Goal: Task Accomplishment & Management: Use online tool/utility

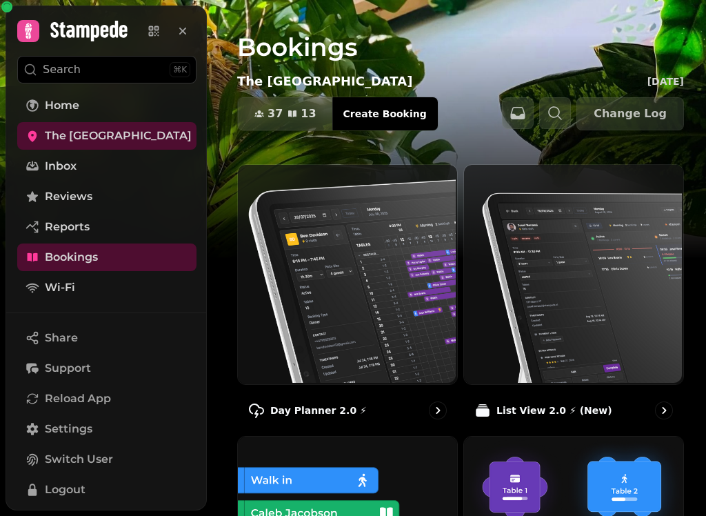
click at [326, 317] on img at bounding box center [346, 272] width 219 height 219
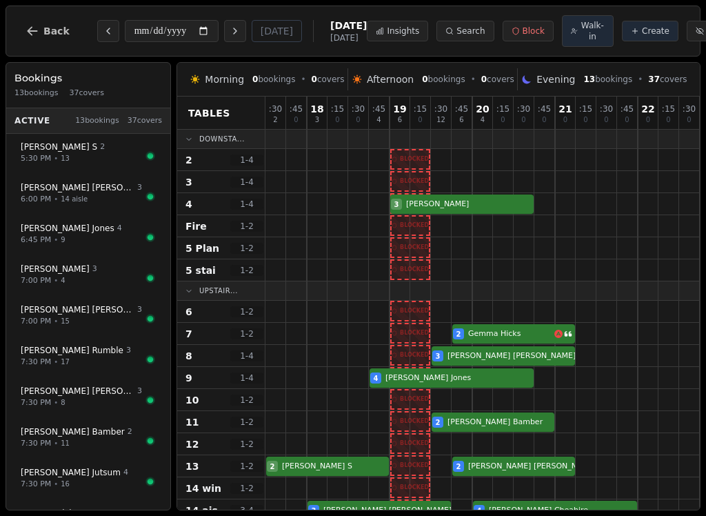
click at [103, 37] on icon "Previous day" at bounding box center [108, 31] width 11 height 11
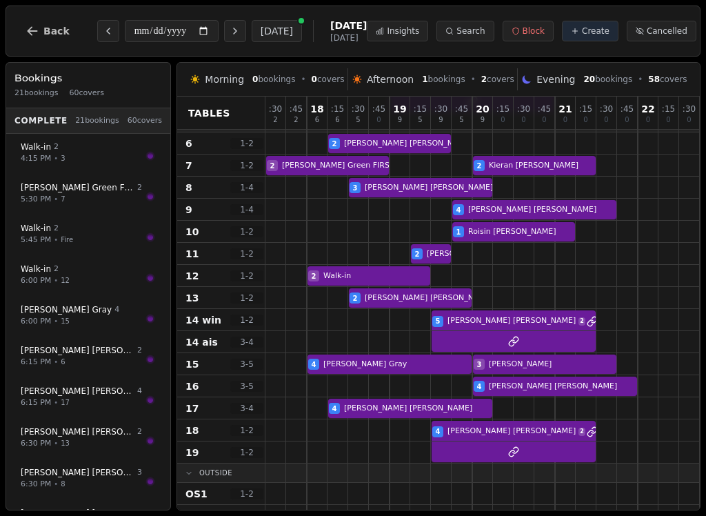
scroll to position [181, -1]
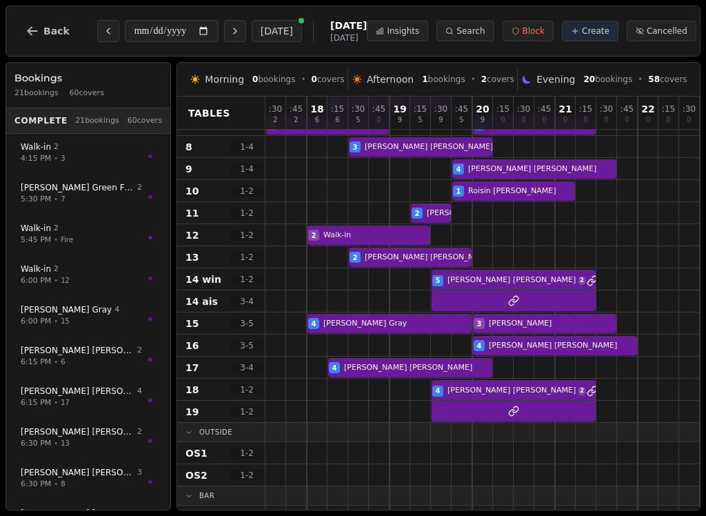
click at [224, 25] on button "Next day" at bounding box center [235, 31] width 22 height 22
type input "**********"
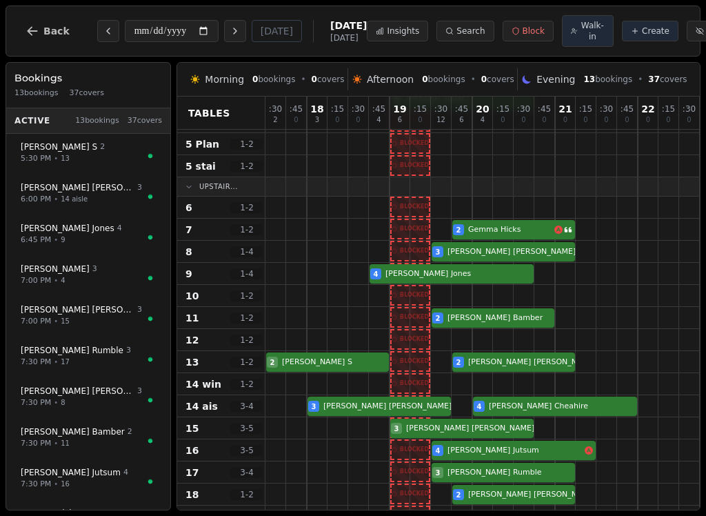
scroll to position [95, 0]
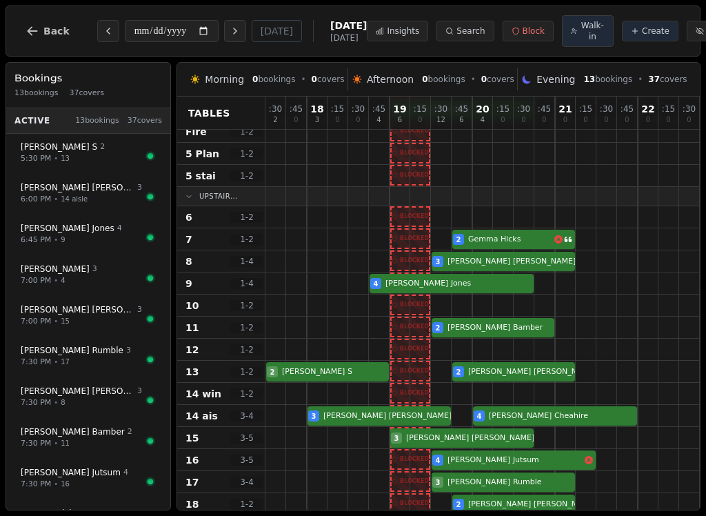
click at [379, 316] on div at bounding box center [379, 305] width 21 height 21
click at [379, 315] on div at bounding box center [380, 305] width 20 height 20
click at [581, 42] on span "Walk-in" at bounding box center [593, 31] width 24 height 22
select select "****"
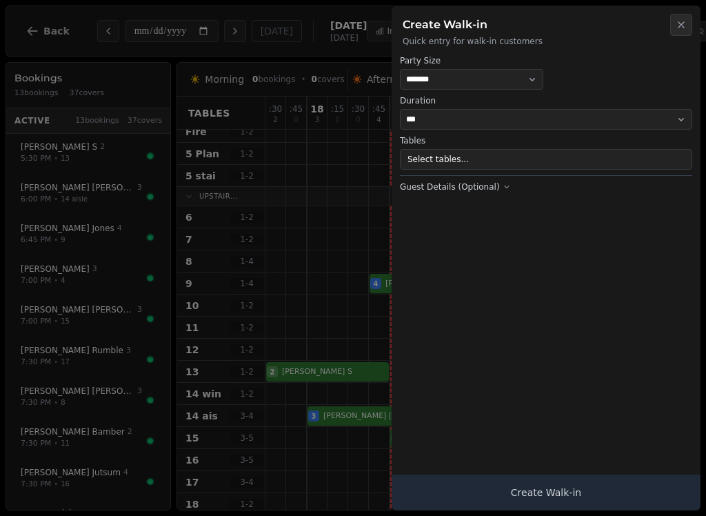
click at [680, 26] on icon "button" at bounding box center [681, 24] width 11 height 11
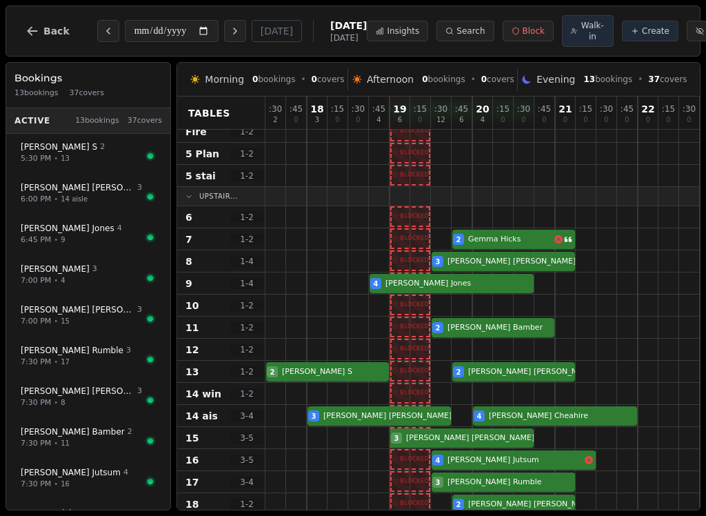
click at [642, 37] on span "Create" at bounding box center [656, 31] width 28 height 11
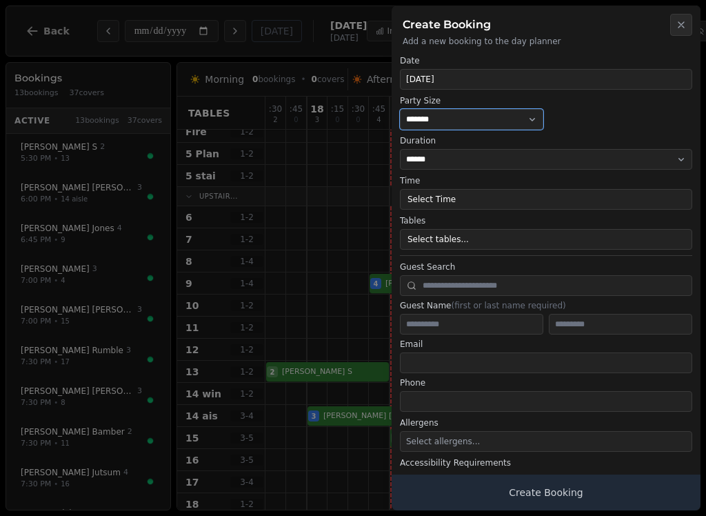
click at [517, 118] on select "* ***** * ****** * ****** * ****** * ****** * ****** * ****** * ****** * ******…" at bounding box center [471, 119] width 143 height 21
select select "*"
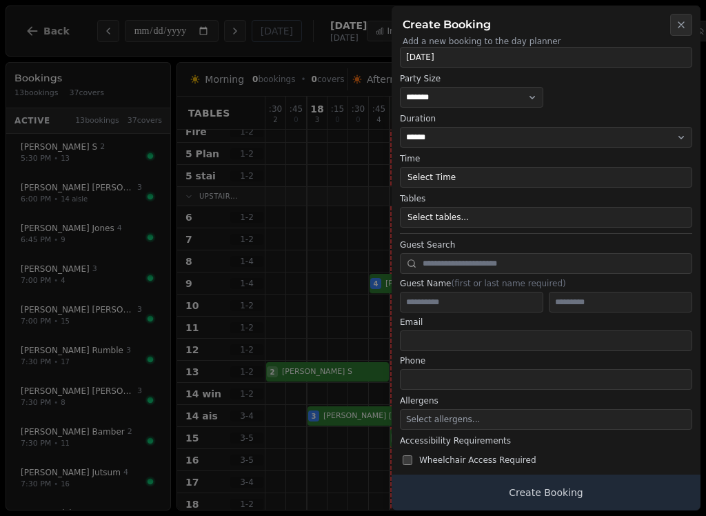
click at [600, 177] on button "Select Time" at bounding box center [546, 177] width 293 height 21
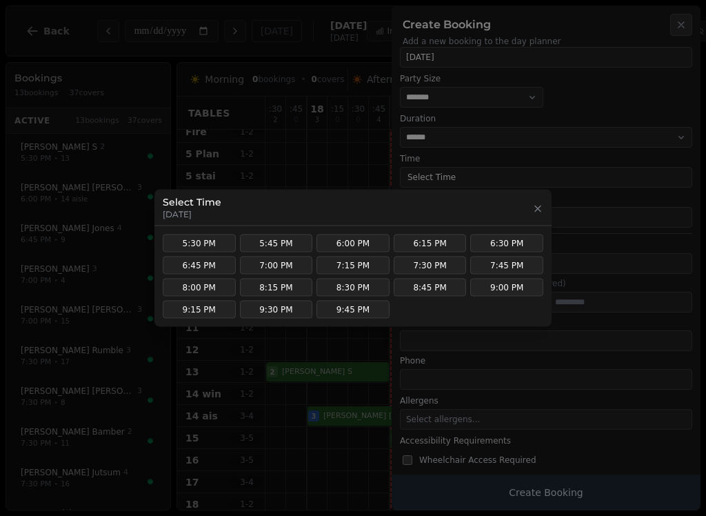
click at [210, 264] on button "6:45 PM" at bounding box center [199, 266] width 73 height 18
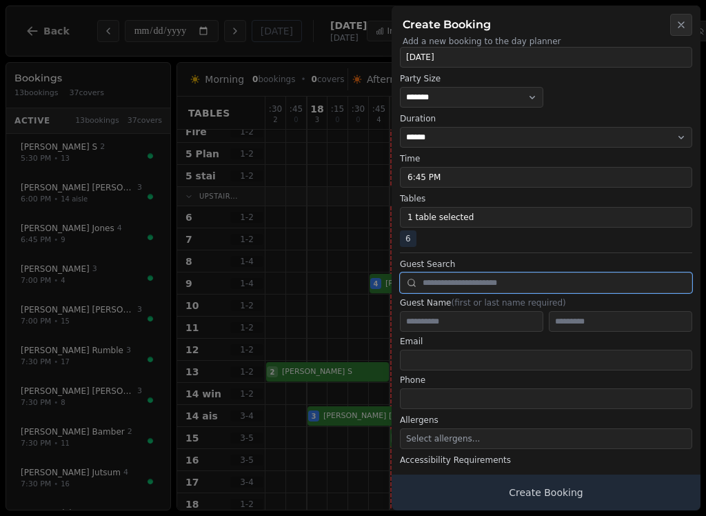
click at [490, 280] on input "text" at bounding box center [546, 282] width 293 height 21
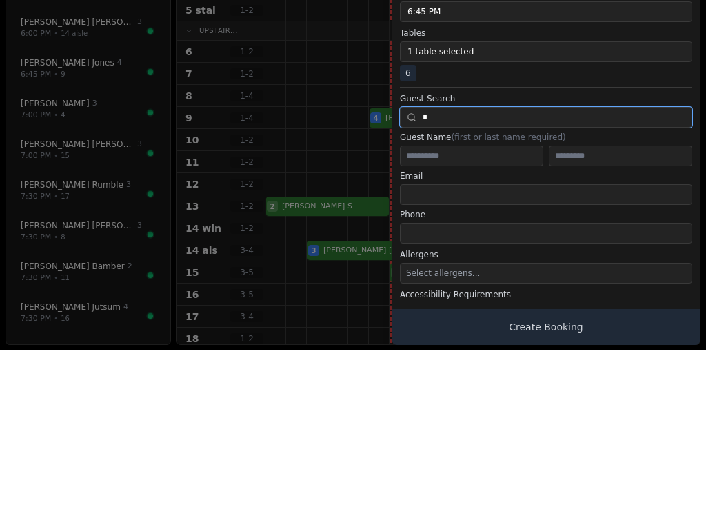
type input "*"
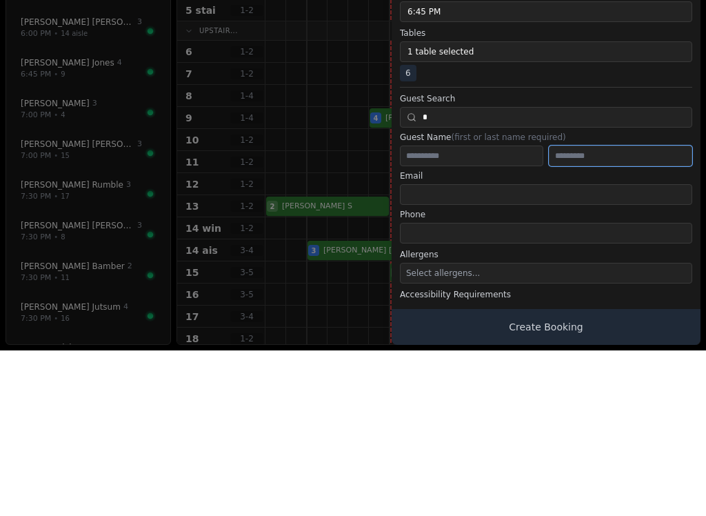
click at [646, 311] on input "text" at bounding box center [620, 321] width 143 height 21
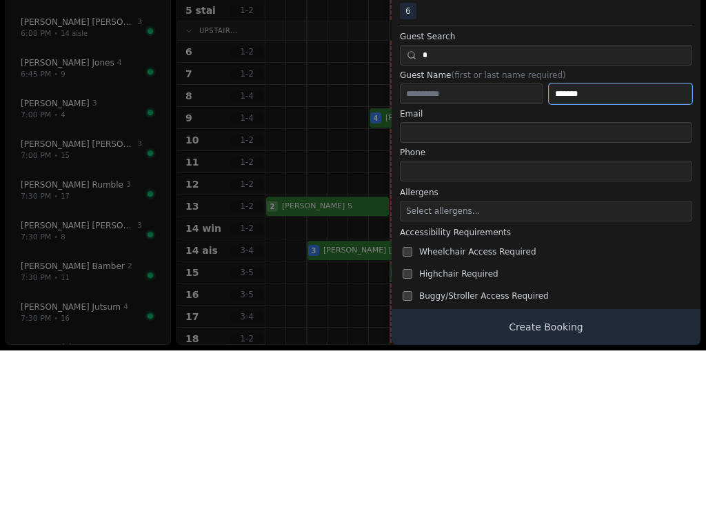
scroll to position [83, 0]
type input "*******"
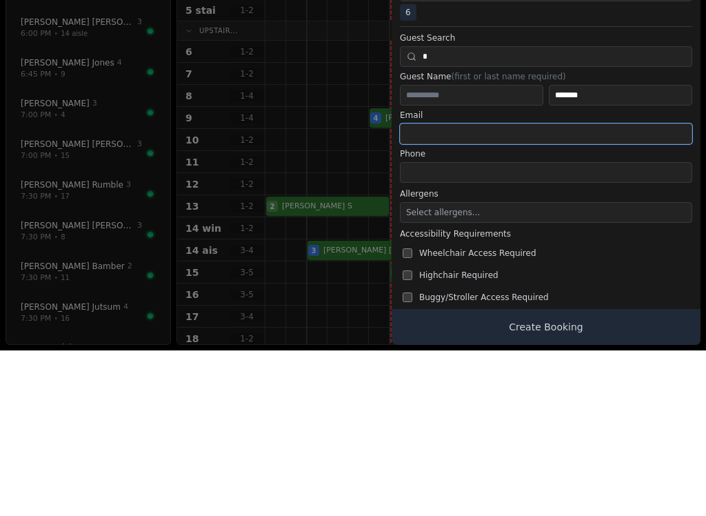
click at [497, 289] on input "email" at bounding box center [546, 299] width 293 height 21
type input "**********"
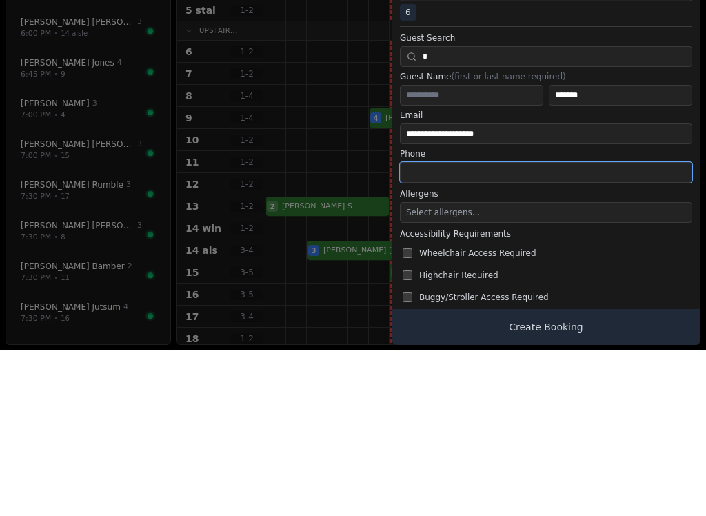
click at [553, 328] on input "tel" at bounding box center [546, 338] width 293 height 21
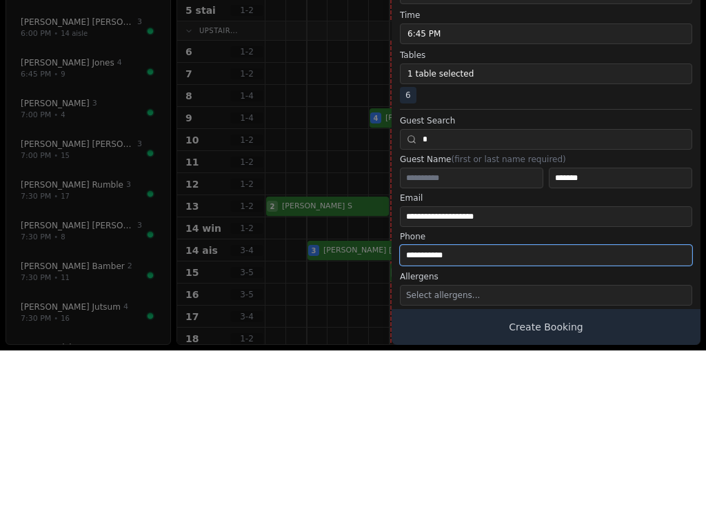
scroll to position [0, 0]
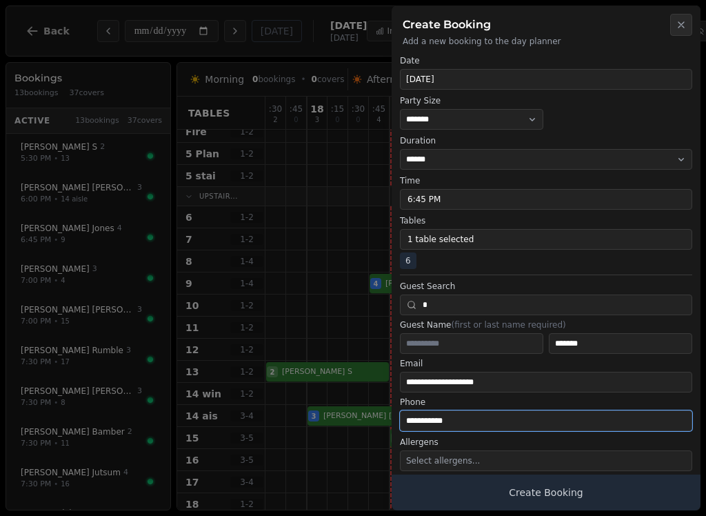
type input "**********"
click at [574, 492] on button "Create Booking" at bounding box center [546, 493] width 309 height 36
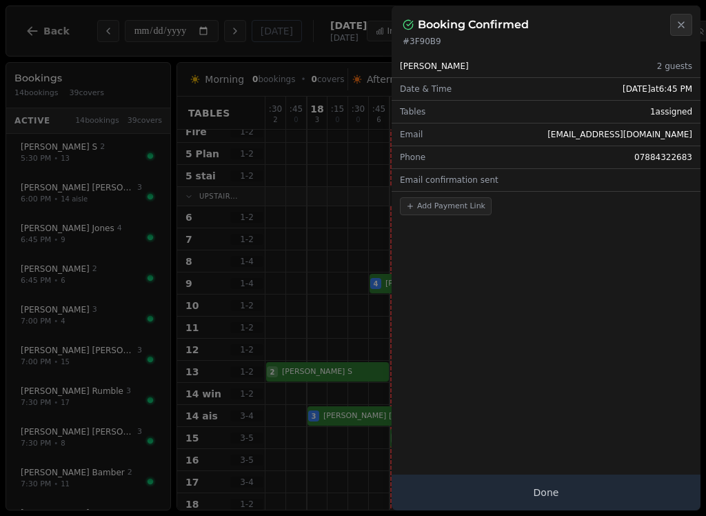
click at [578, 486] on button "Done" at bounding box center [546, 493] width 309 height 36
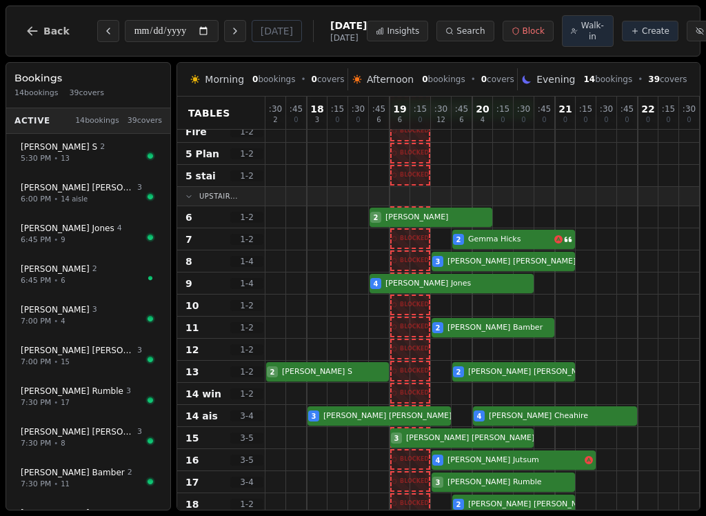
click at [396, 507] on div at bounding box center [400, 503] width 21 height 21
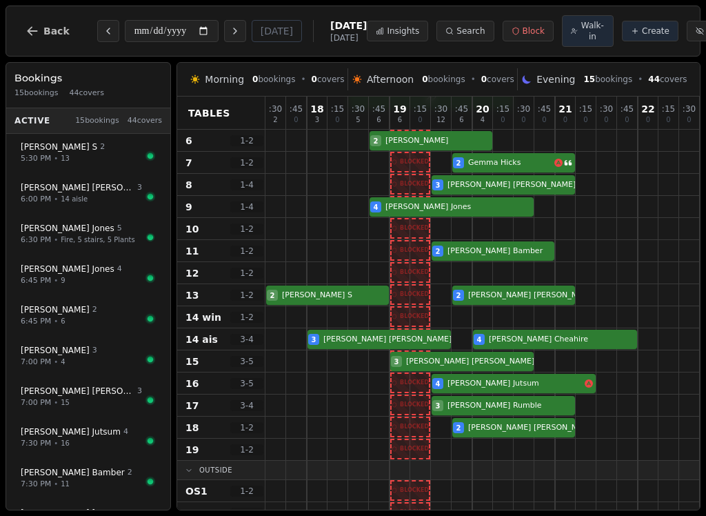
scroll to position [172, 0]
select select "****"
select select "*"
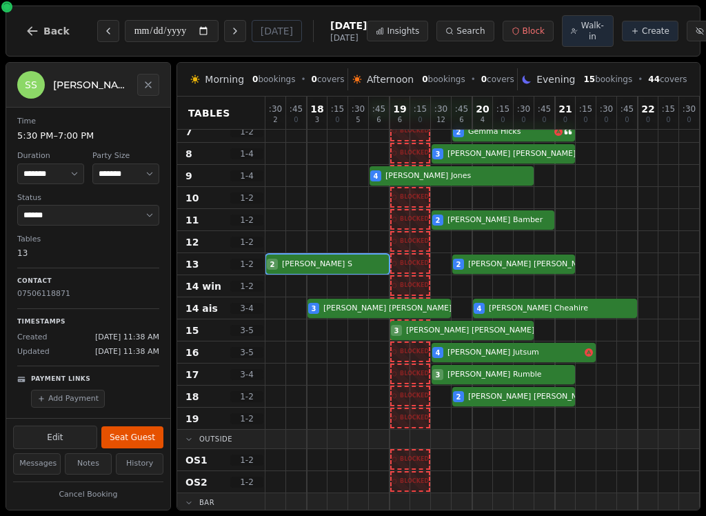
scroll to position [203, 0]
click at [309, 275] on div "2 [PERSON_NAME] S 2 [PERSON_NAME]" at bounding box center [504, 263] width 476 height 22
click at [137, 435] on button "Seat Guest" at bounding box center [132, 437] width 62 height 22
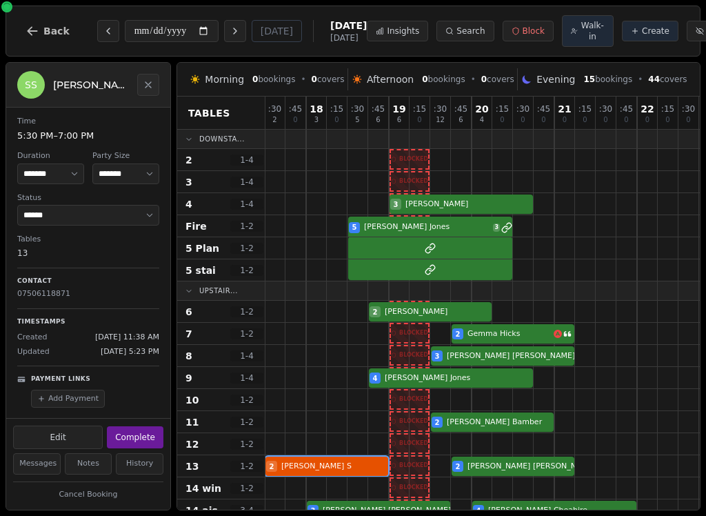
scroll to position [0, 1]
click at [581, 42] on span "Walk-in" at bounding box center [593, 31] width 24 height 22
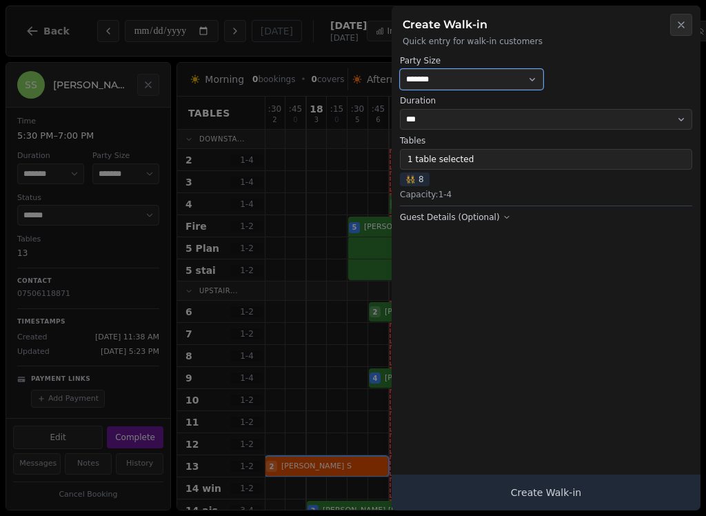
click at [511, 80] on select "* ***** * ****** * ****** * ****** * ****** * ****** * ****** * ****** * ******…" at bounding box center [471, 79] width 143 height 21
select select "*"
click at [415, 183] on span "👯" at bounding box center [411, 179] width 10 height 11
click at [477, 159] on button "1 table selected" at bounding box center [546, 159] width 293 height 21
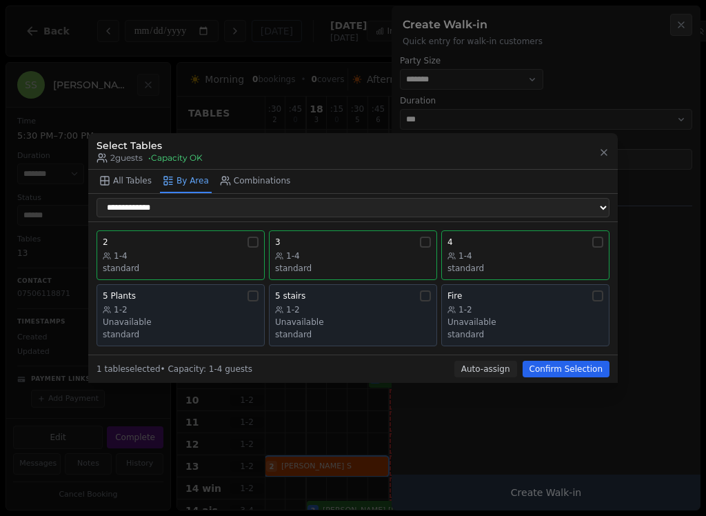
click at [201, 250] on div "1-4" at bounding box center [181, 255] width 156 height 11
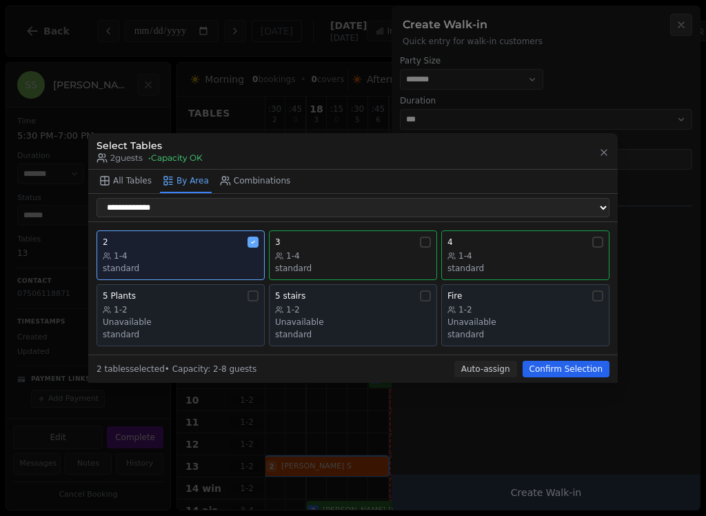
click at [559, 369] on button "Confirm Selection" at bounding box center [566, 369] width 87 height 17
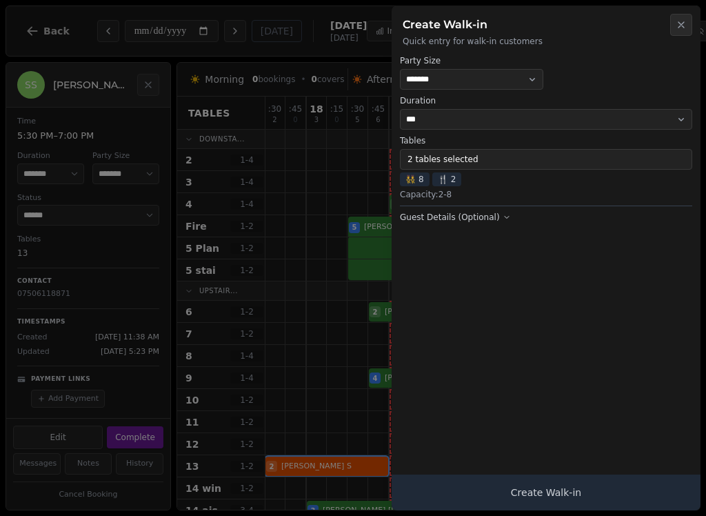
click at [555, 494] on button "Create Walk-in" at bounding box center [546, 493] width 309 height 36
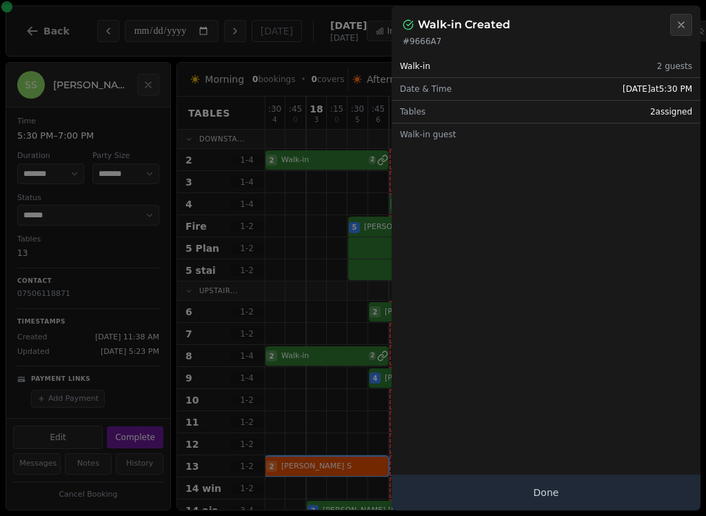
click at [546, 503] on button "Done" at bounding box center [546, 493] width 309 height 36
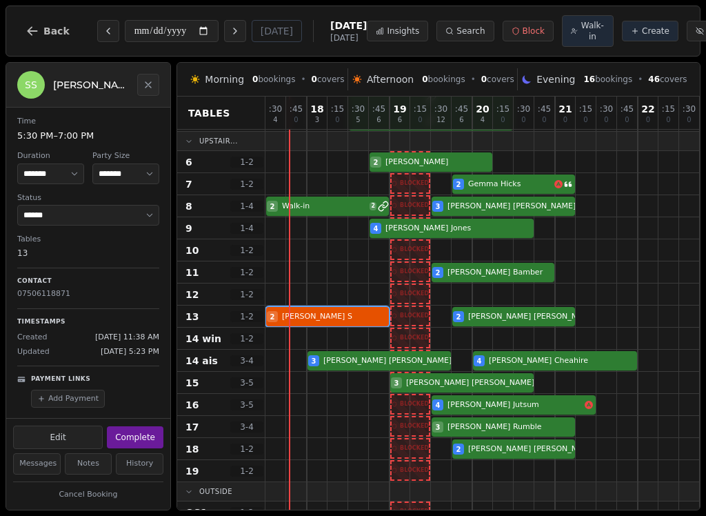
scroll to position [150, 0]
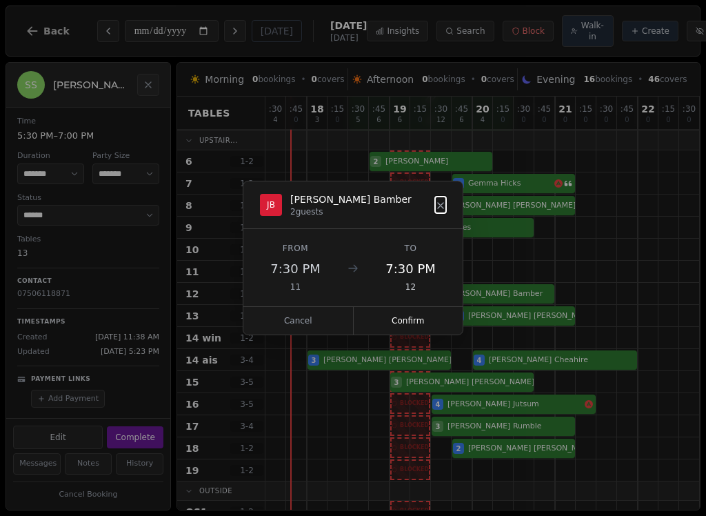
click at [426, 317] on button "Confirm" at bounding box center [409, 321] width 110 height 28
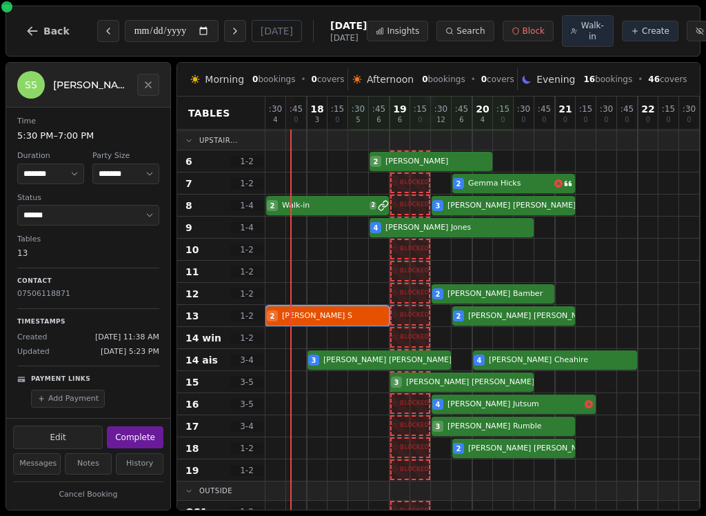
click at [581, 42] on span "Walk-in" at bounding box center [593, 31] width 24 height 22
select select "****"
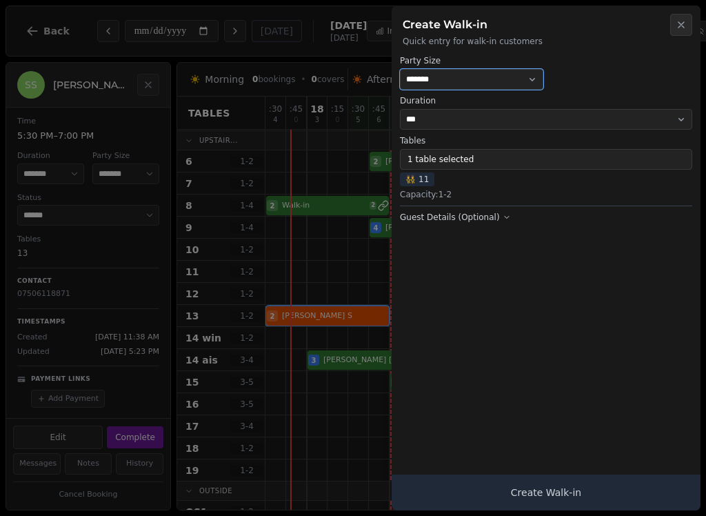
click at [511, 82] on select "* ***** * ****** * ****** * ****** * ****** * ****** * ****** * ****** * ******…" at bounding box center [471, 79] width 143 height 21
select select "*"
click at [526, 498] on button "Create Walk-in" at bounding box center [546, 493] width 309 height 36
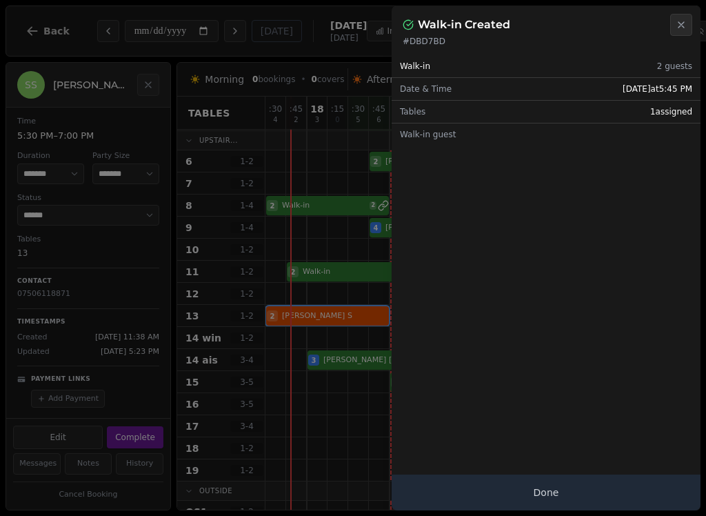
click at [551, 497] on button "Done" at bounding box center [546, 493] width 309 height 36
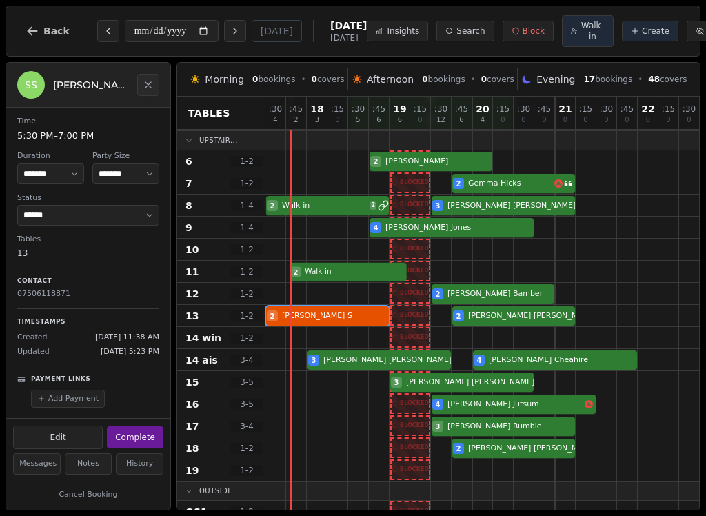
click at [324, 260] on div at bounding box center [317, 249] width 21 height 21
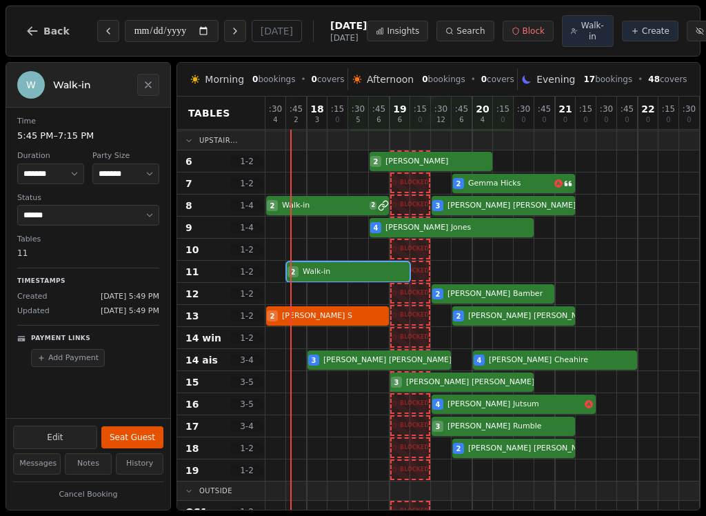
click at [142, 439] on button "Seat Guest" at bounding box center [132, 437] width 62 height 22
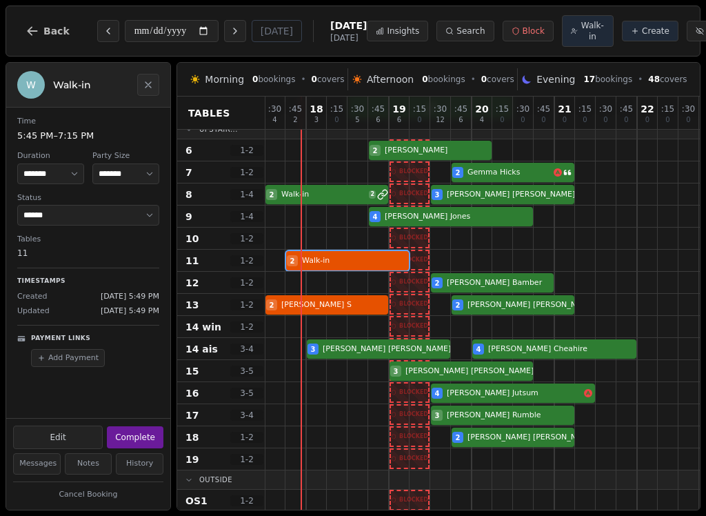
scroll to position [155, 1]
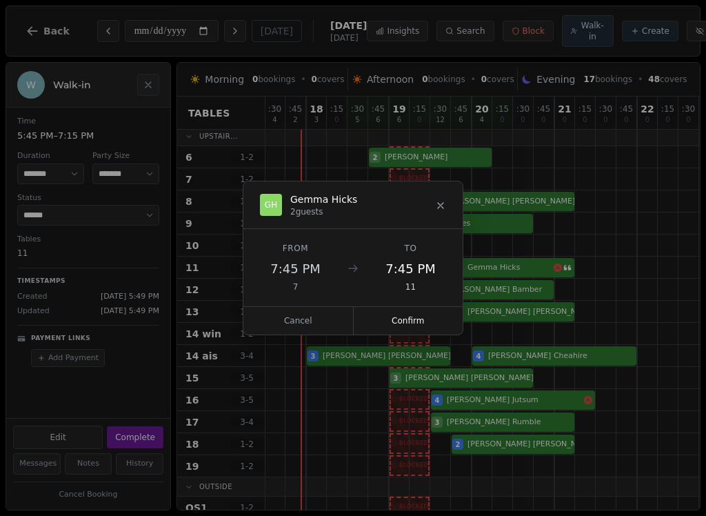
click at [413, 319] on button "Confirm" at bounding box center [409, 321] width 110 height 28
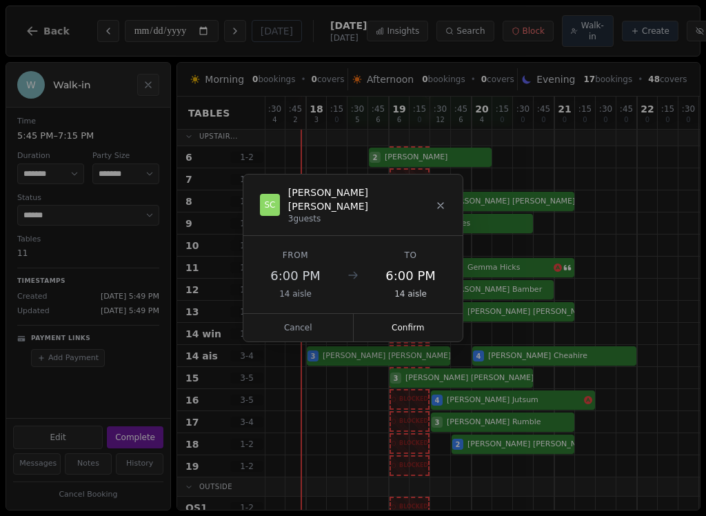
click at [413, 329] on button "Confirm" at bounding box center [409, 328] width 110 height 28
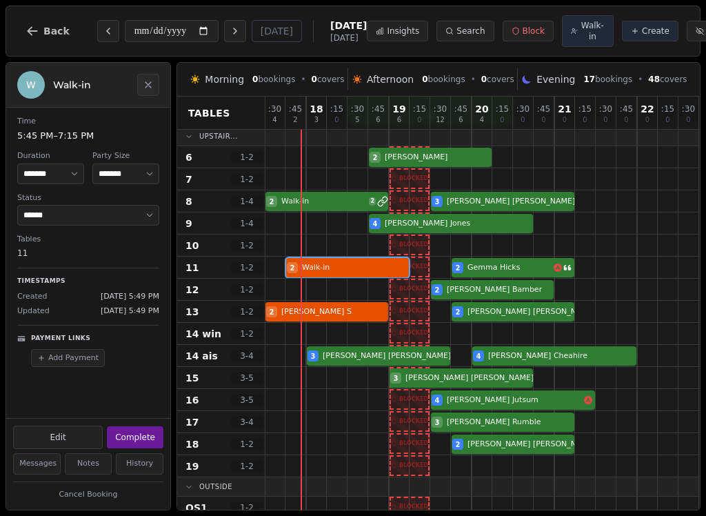
click at [342, 279] on div "2 Walk-in 2 [PERSON_NAME]" at bounding box center [503, 268] width 476 height 22
click at [146, 439] on button "Complete" at bounding box center [135, 437] width 57 height 22
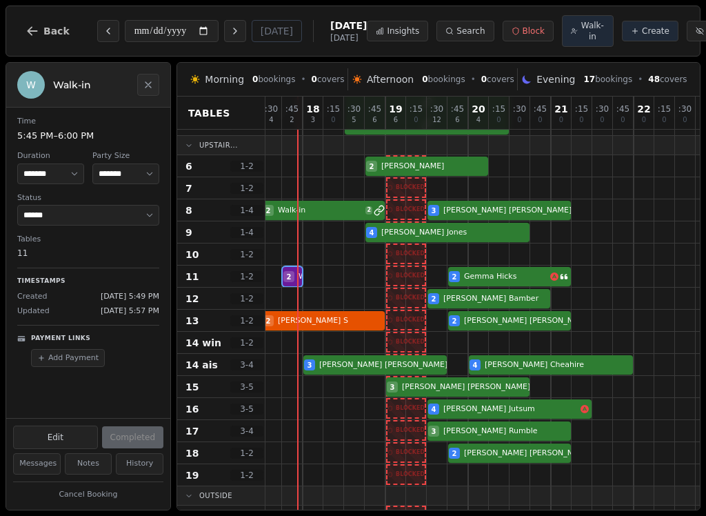
scroll to position [145, 4]
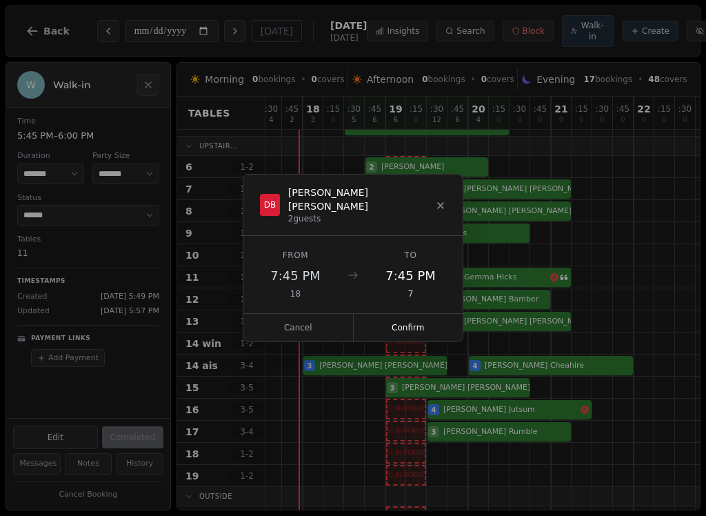
click at [416, 317] on button "Confirm" at bounding box center [409, 328] width 110 height 28
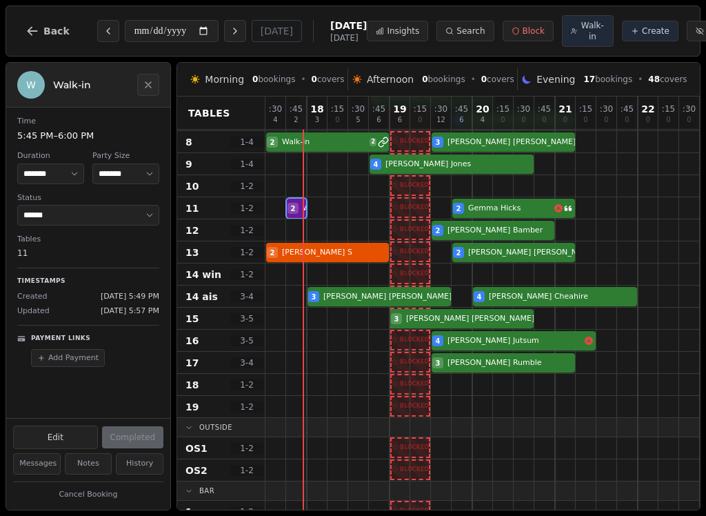
scroll to position [215, 0]
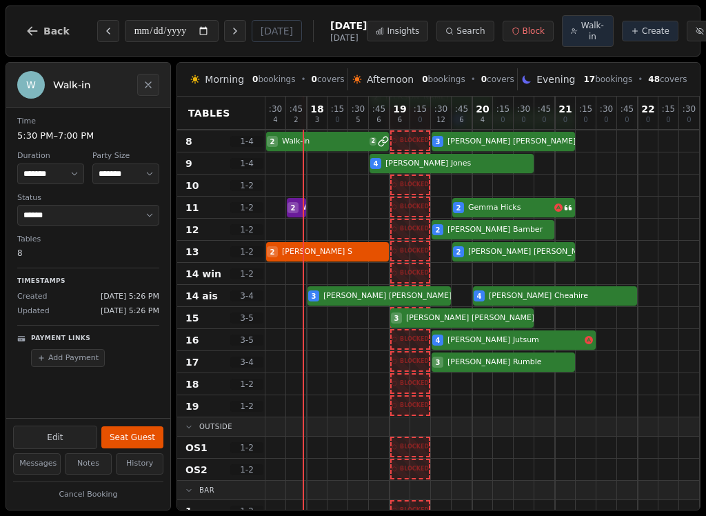
click at [324, 152] on div "2 Walk-in 2 3 [PERSON_NAME]" at bounding box center [504, 141] width 476 height 22
click at [140, 442] on button "Seat Guest" at bounding box center [132, 437] width 62 height 22
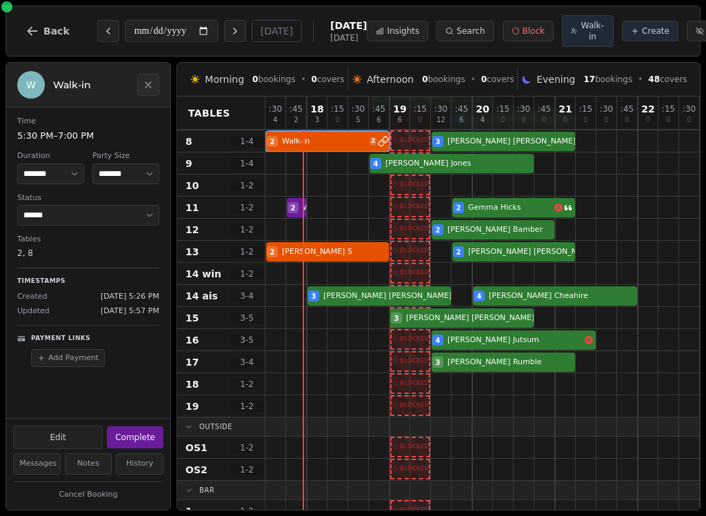
click at [139, 440] on button "Complete" at bounding box center [135, 437] width 57 height 22
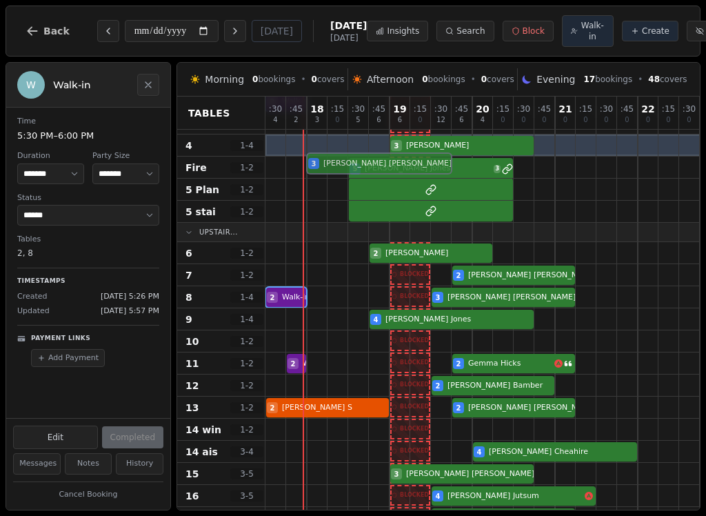
scroll to position [40, 0]
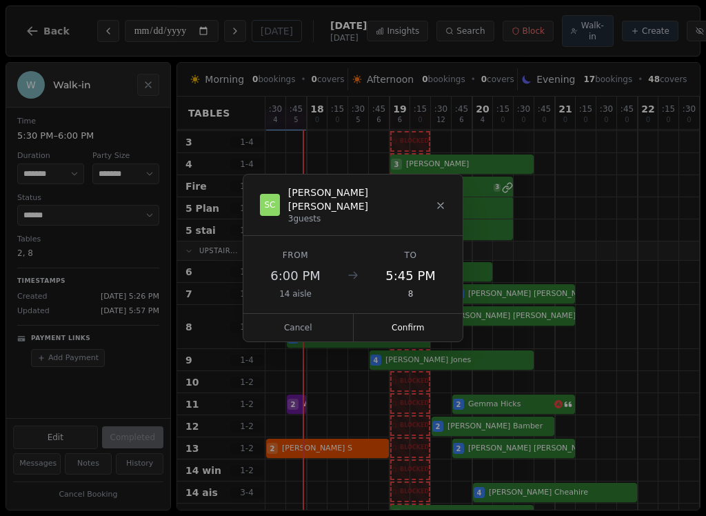
click at [317, 324] on button "Cancel" at bounding box center [299, 328] width 110 height 28
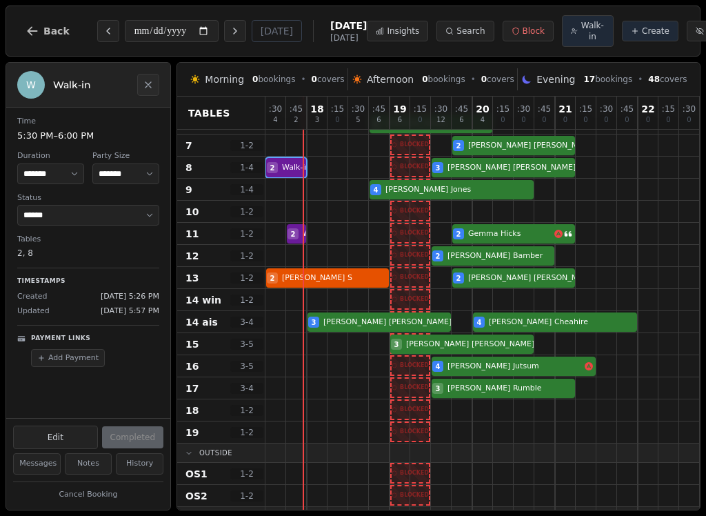
scroll to position [189, 0]
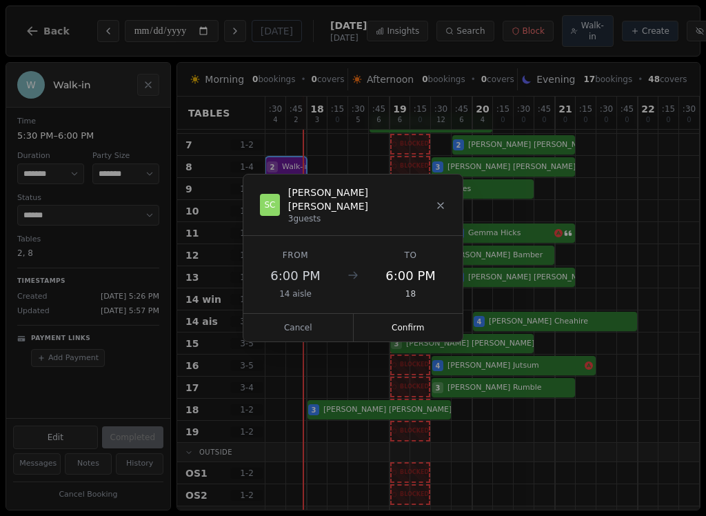
click at [418, 321] on button "Confirm" at bounding box center [409, 328] width 110 height 28
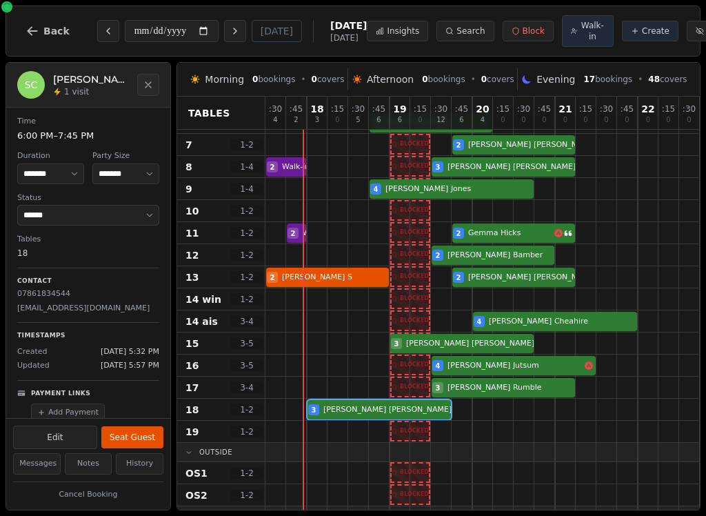
click at [377, 421] on div "3 [PERSON_NAME]" at bounding box center [504, 410] width 476 height 22
click at [73, 439] on button "Edit" at bounding box center [55, 437] width 84 height 23
select select "*"
select select "****"
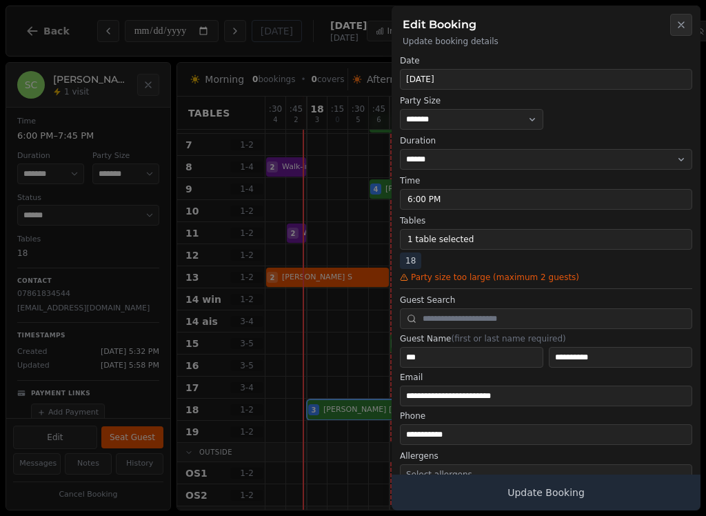
click at [485, 239] on button "1 table selected" at bounding box center [546, 239] width 293 height 21
select select "**********"
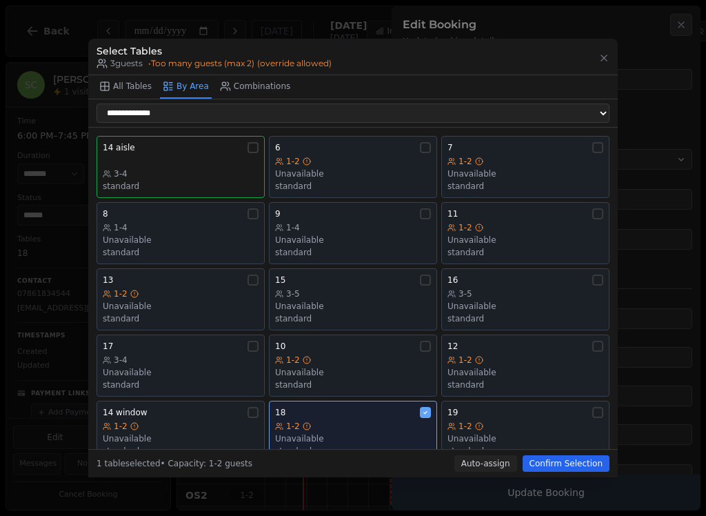
click at [579, 421] on div "1-2" at bounding box center [526, 426] width 156 height 11
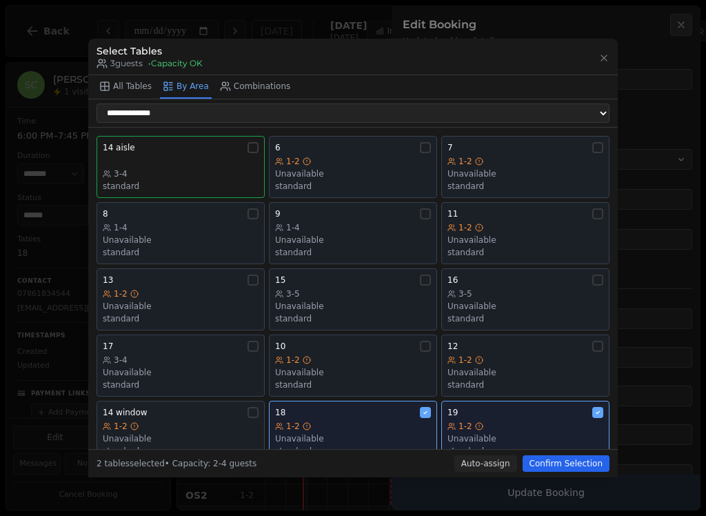
click at [575, 466] on button "Confirm Selection" at bounding box center [566, 463] width 87 height 17
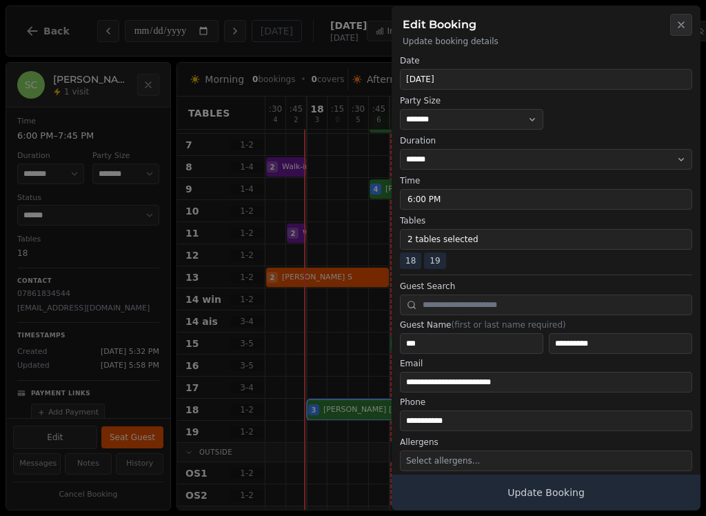
click at [548, 493] on button "Update Booking" at bounding box center [546, 493] width 309 height 36
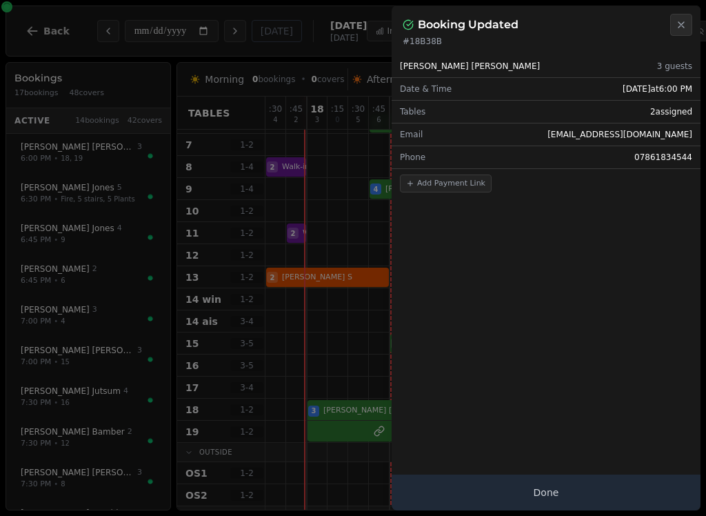
click at [546, 493] on button "Done" at bounding box center [546, 493] width 309 height 36
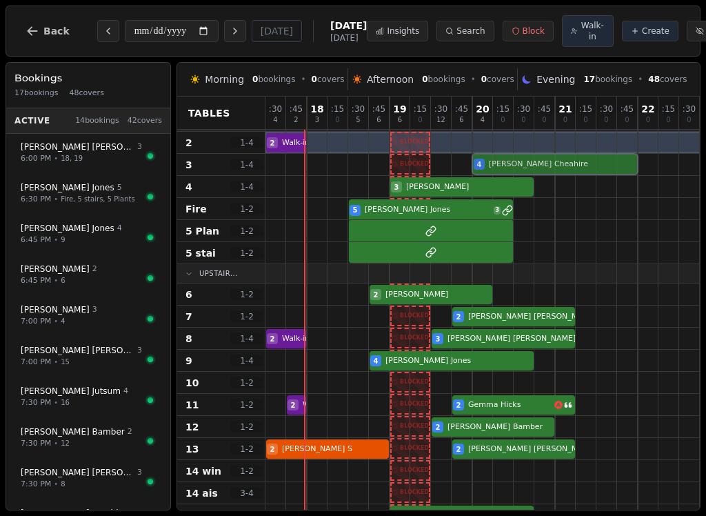
scroll to position [0, 0]
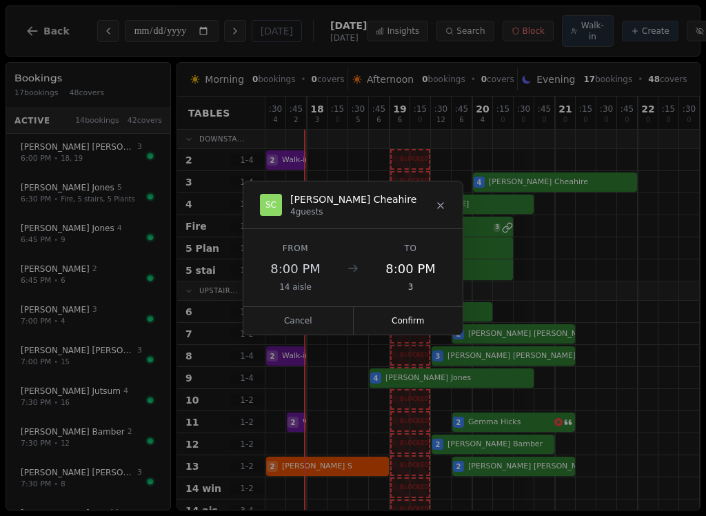
click at [411, 322] on button "Confirm" at bounding box center [409, 321] width 110 height 28
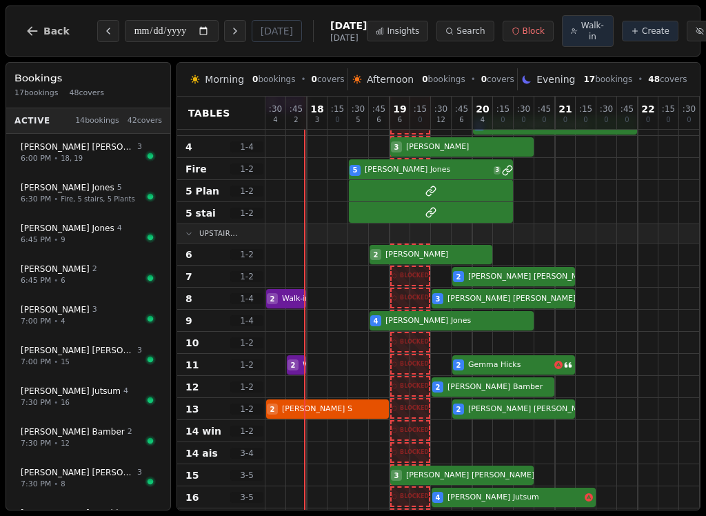
scroll to position [57, 0]
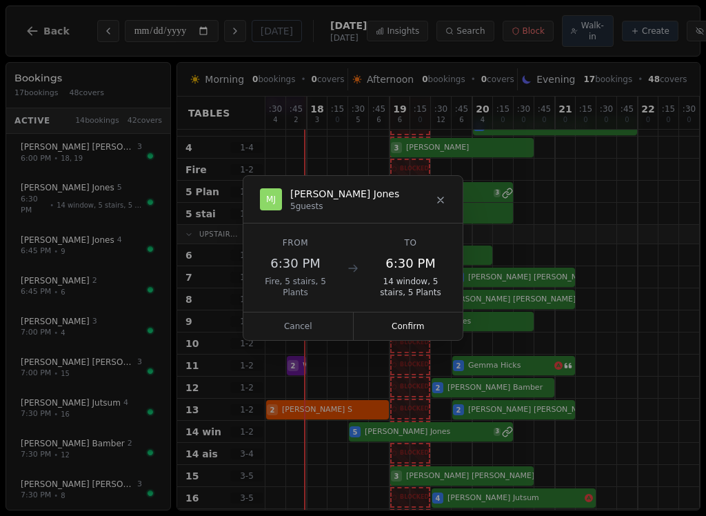
click at [401, 327] on button "Confirm" at bounding box center [409, 327] width 110 height 28
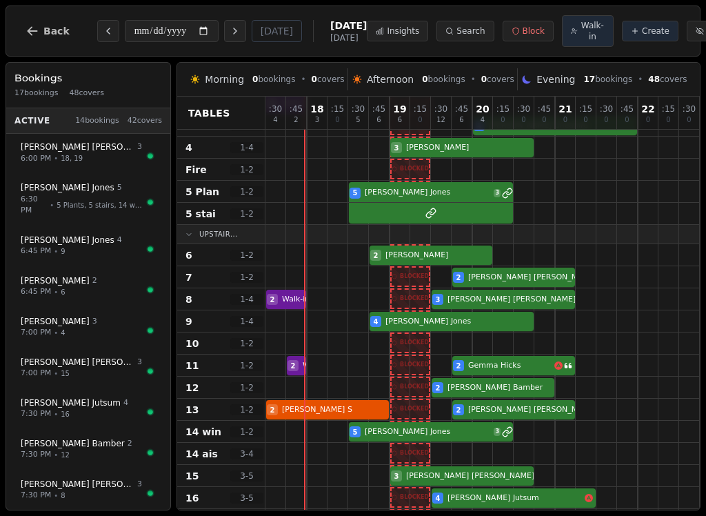
select select "****"
select select "*"
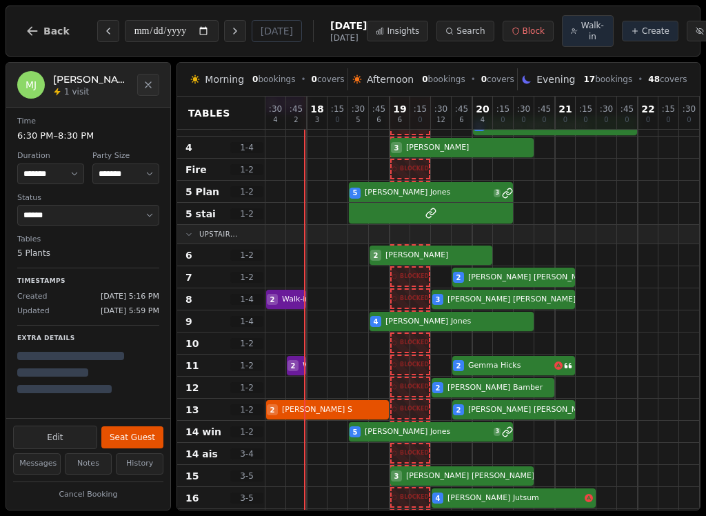
click at [67, 440] on button "Edit" at bounding box center [55, 437] width 84 height 23
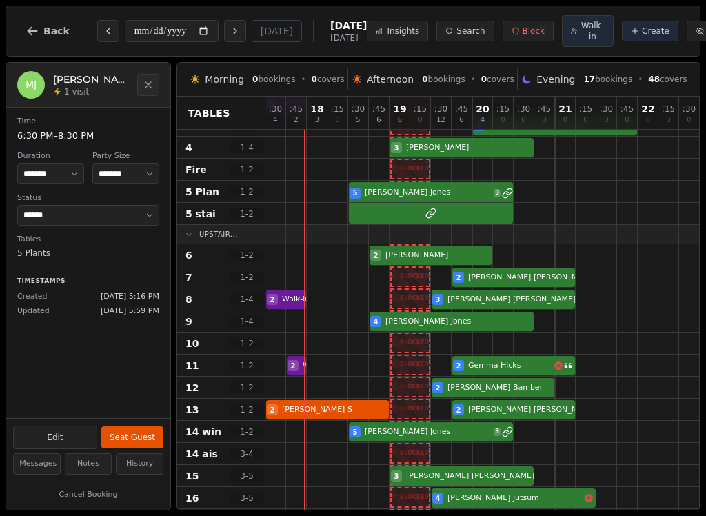
click at [63, 437] on button "Edit" at bounding box center [55, 437] width 84 height 23
click at [77, 442] on button "Edit" at bounding box center [55, 437] width 84 height 23
click at [63, 436] on button "Edit" at bounding box center [55, 437] width 84 height 23
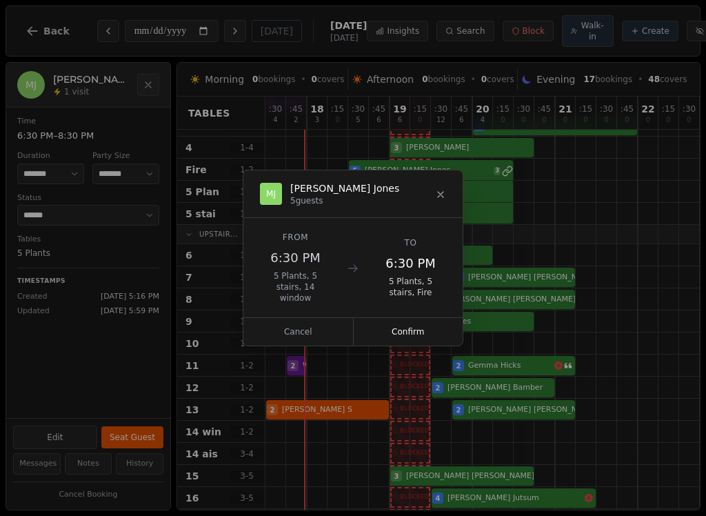
click at [420, 331] on button "Confirm" at bounding box center [409, 332] width 110 height 28
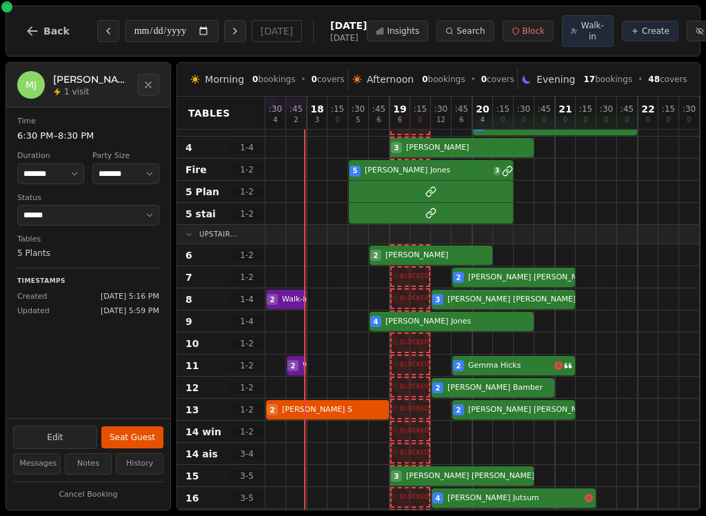
click at [438, 181] on div "5 [PERSON_NAME] 3" at bounding box center [504, 170] width 476 height 22
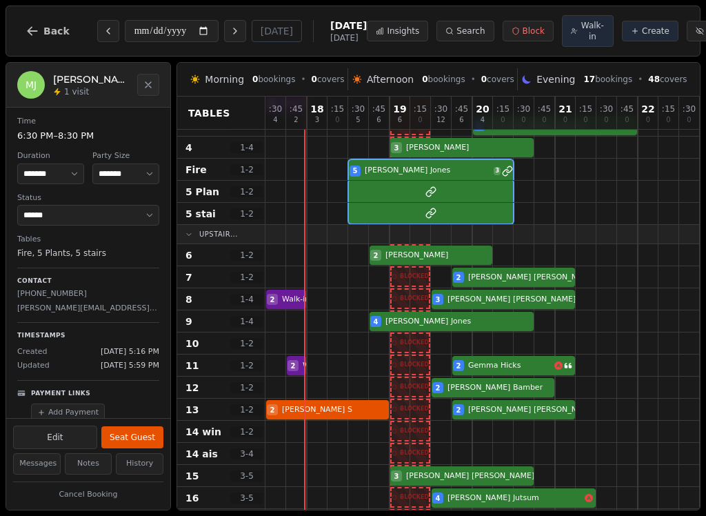
click at [69, 436] on button "Edit" at bounding box center [55, 437] width 84 height 23
select select "*"
select select "****"
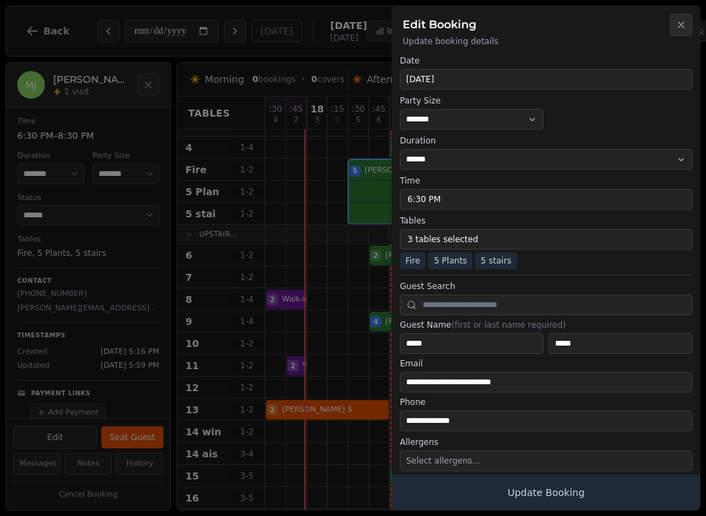
click at [499, 239] on button "3 tables selected" at bounding box center [546, 239] width 293 height 21
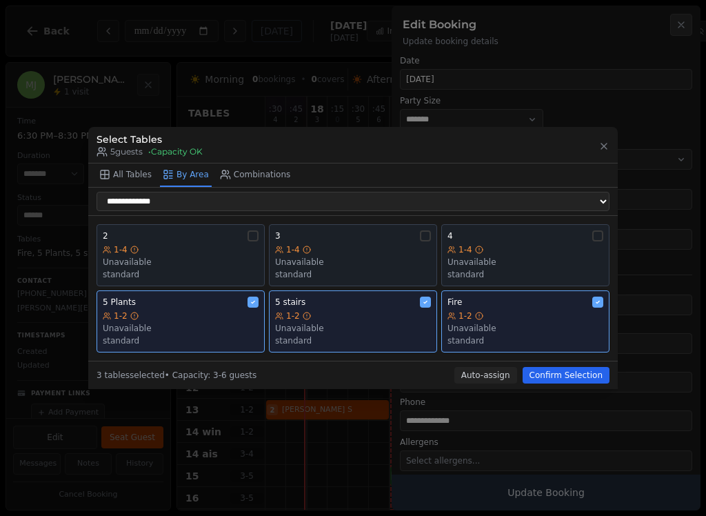
click at [571, 315] on div "1-2" at bounding box center [526, 315] width 156 height 11
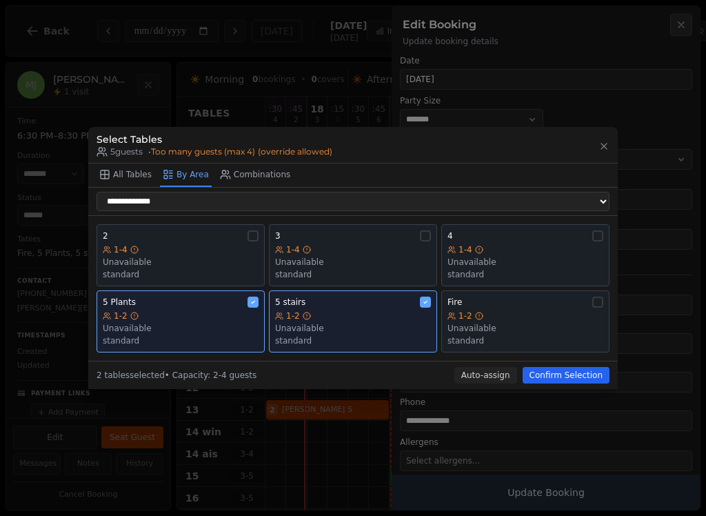
click at [382, 317] on div "1-2" at bounding box center [353, 315] width 156 height 11
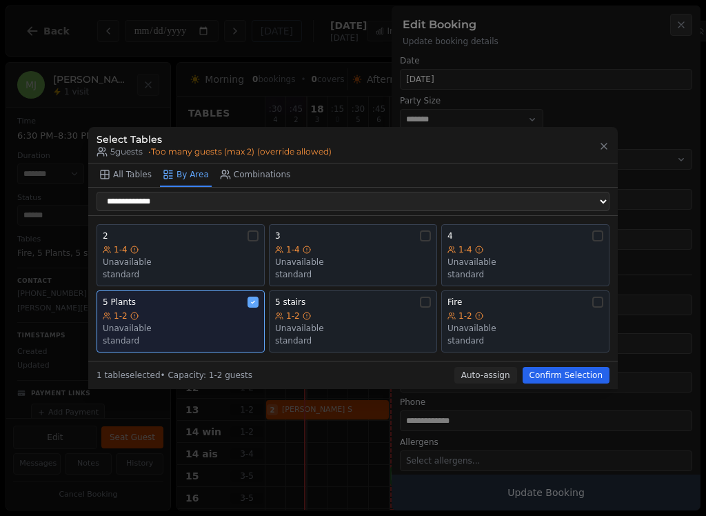
click at [219, 324] on div "Unavailable" at bounding box center [181, 328] width 156 height 11
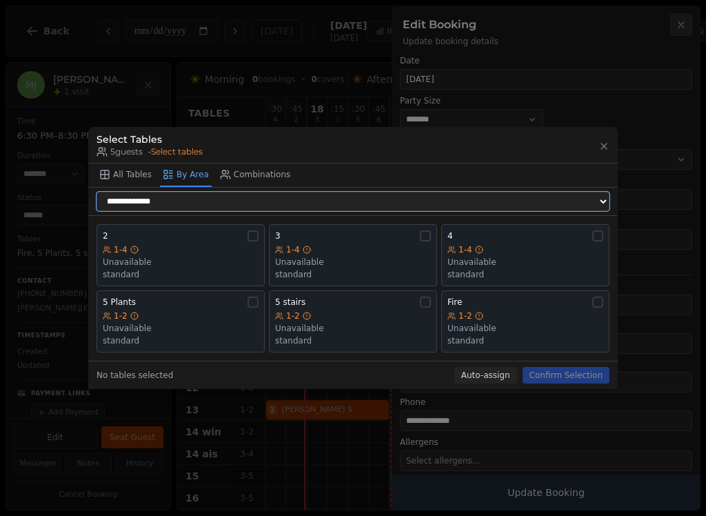
click at [494, 204] on select "**********" at bounding box center [353, 201] width 513 height 19
select select "**********"
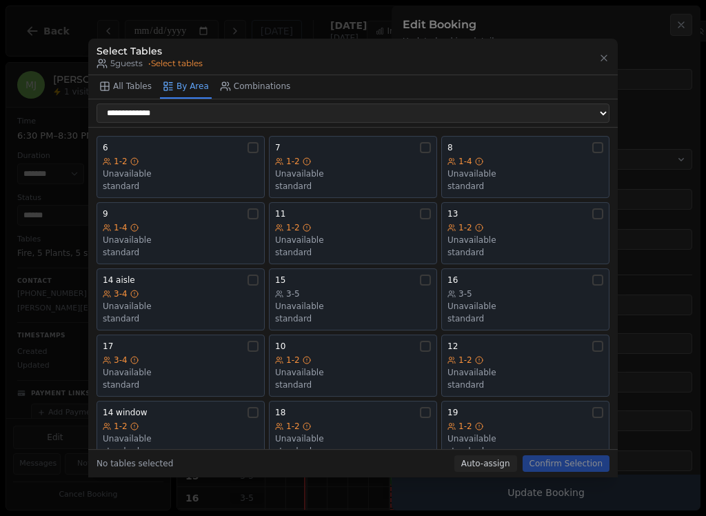
click at [186, 433] on div "Unavailable" at bounding box center [181, 438] width 156 height 11
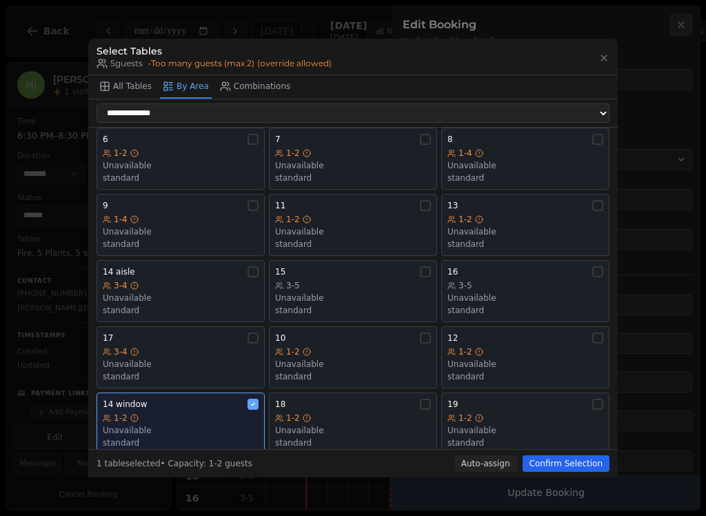
scroll to position [8, 0]
click at [148, 293] on div "Unavailable" at bounding box center [181, 298] width 156 height 11
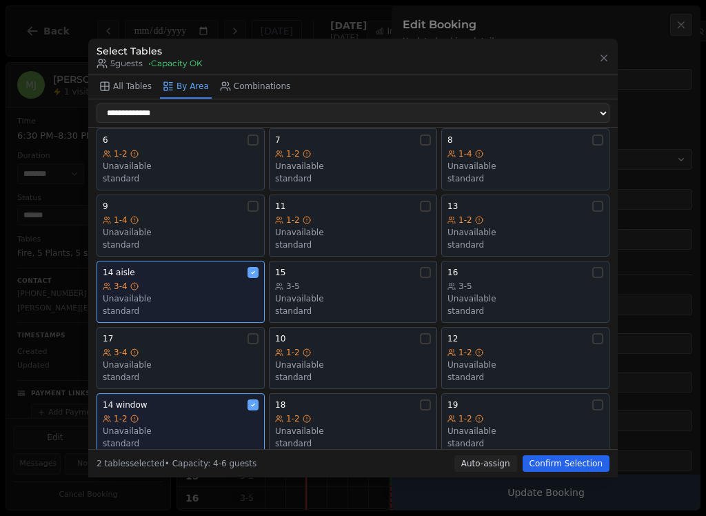
click at [559, 467] on button "Confirm Selection" at bounding box center [566, 463] width 87 height 17
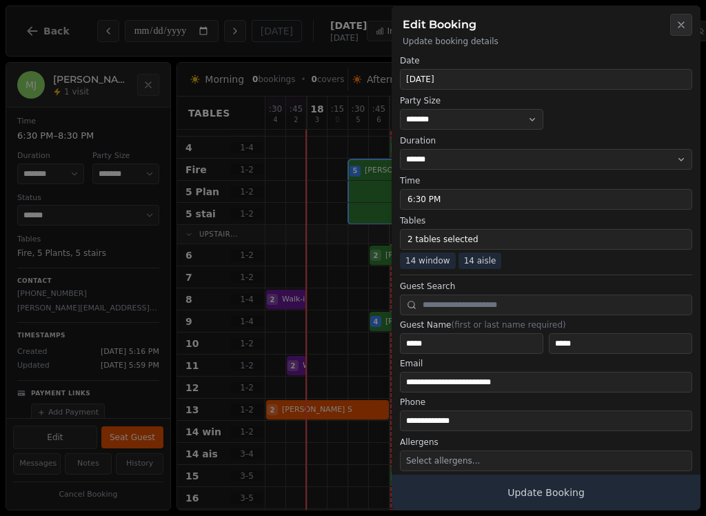
click at [555, 493] on button "Update Booking" at bounding box center [546, 493] width 309 height 36
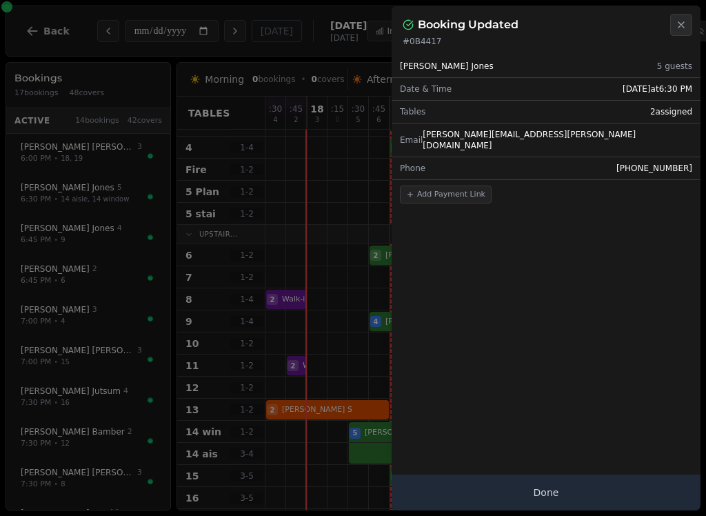
click at [558, 488] on button "Done" at bounding box center [546, 493] width 309 height 36
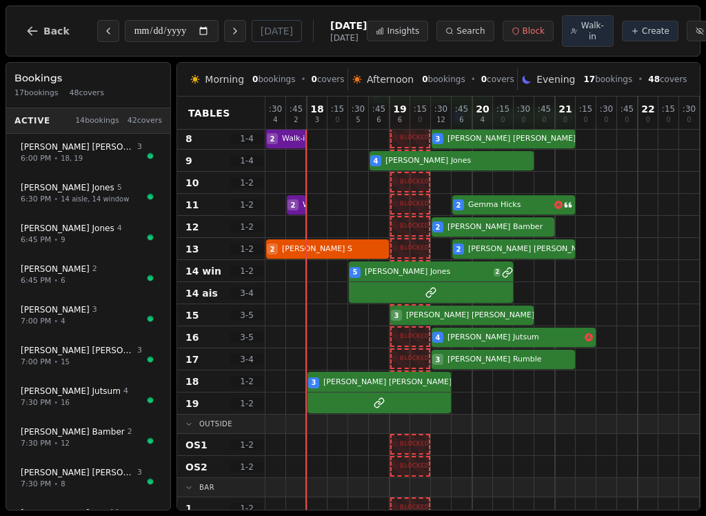
scroll to position [218, 0]
